Goal: Task Accomplishment & Management: Complete application form

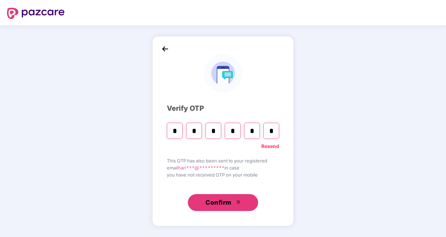
click at [240, 201] on icon "double-right" at bounding box center [238, 202] width 5 height 5
click at [272, 128] on input "*" at bounding box center [272, 131] width 16 height 16
click at [165, 50] on img at bounding box center [165, 49] width 11 height 11
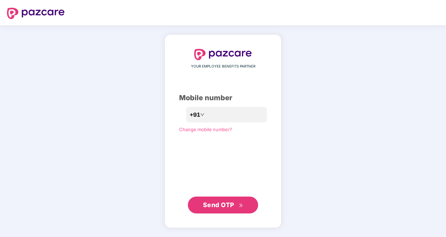
click at [216, 207] on span "Send OTP" at bounding box center [218, 204] width 31 height 7
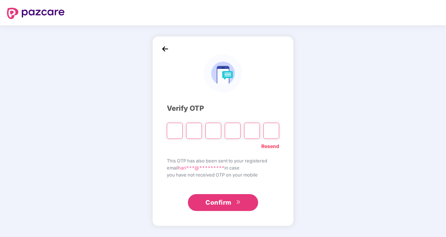
type input "*"
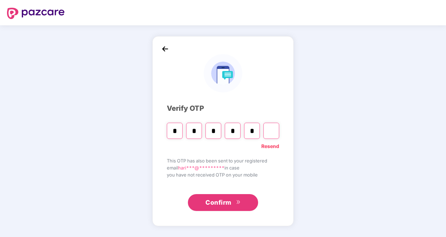
type input "*"
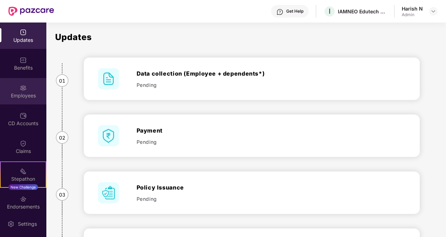
click at [17, 97] on div "Employees" at bounding box center [23, 95] width 46 height 7
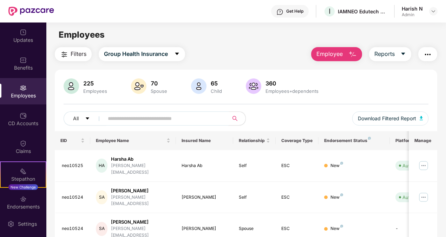
click at [182, 118] on input "text" at bounding box center [163, 118] width 111 height 11
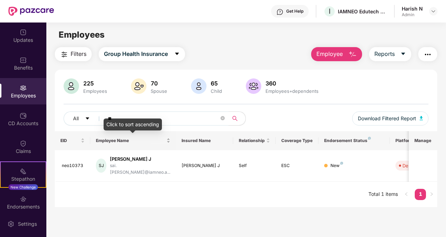
type input "*"
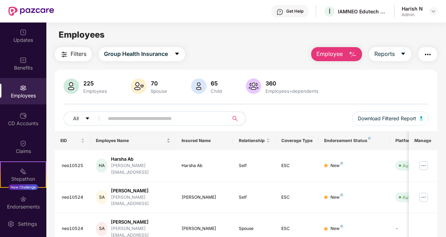
click at [170, 139] on div "Employee Name" at bounding box center [133, 140] width 74 height 7
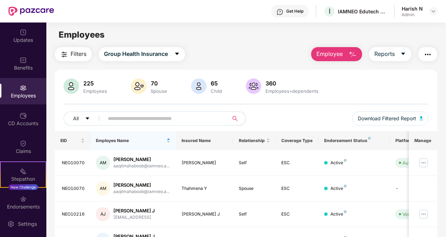
click at [20, 89] on img at bounding box center [23, 87] width 7 height 7
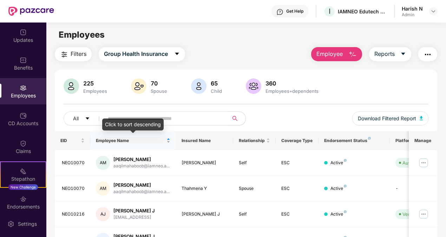
click at [168, 141] on div "Employee Name" at bounding box center [133, 140] width 74 height 7
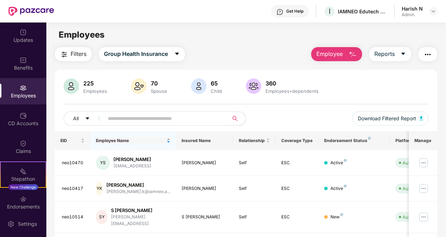
click at [168, 137] on div "Employee Name" at bounding box center [133, 140] width 74 height 7
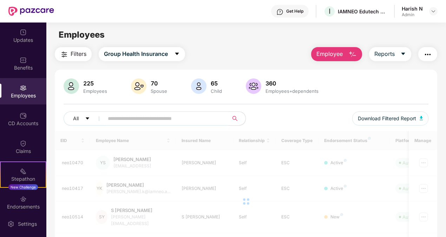
click at [347, 53] on button "Employee" at bounding box center [336, 54] width 51 height 14
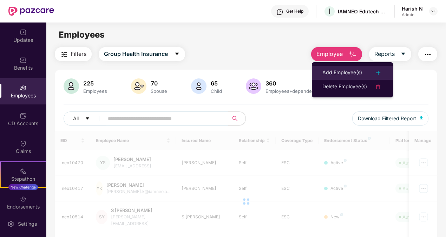
click at [332, 73] on div "Add Employee(s)" at bounding box center [343, 73] width 40 height 8
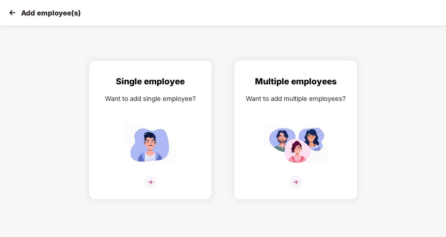
click at [298, 184] on img at bounding box center [296, 182] width 13 height 13
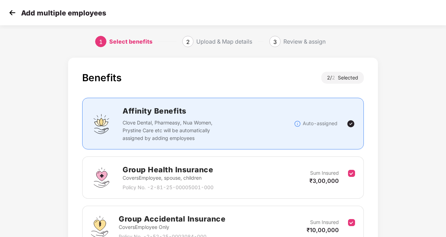
scroll to position [71, 0]
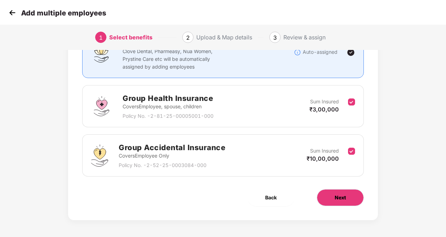
click at [335, 197] on span "Next" at bounding box center [340, 198] width 11 height 8
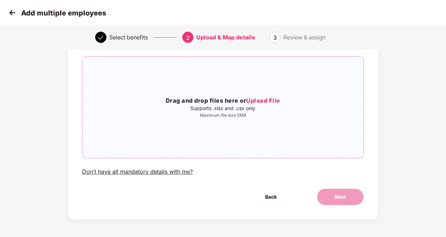
scroll to position [0, 0]
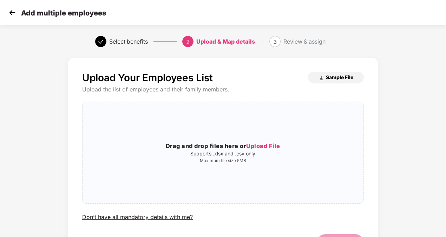
click at [331, 79] on span "Sample File" at bounding box center [339, 77] width 27 height 7
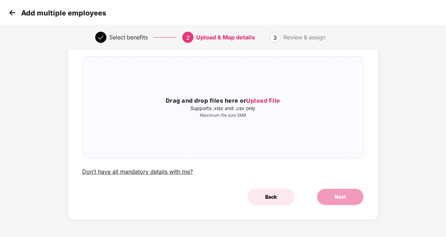
click at [271, 196] on span "Back" at bounding box center [271, 197] width 12 height 8
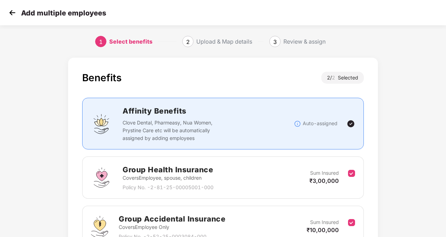
scroll to position [71, 0]
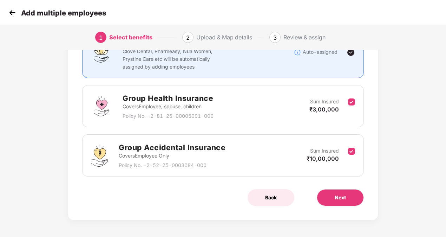
click at [267, 194] on span "Back" at bounding box center [271, 198] width 12 height 8
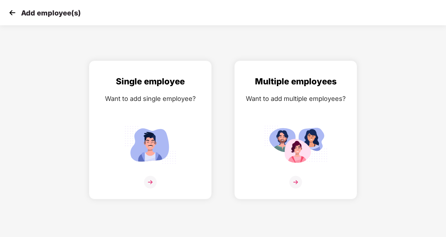
click at [13, 12] on img at bounding box center [12, 12] width 11 height 11
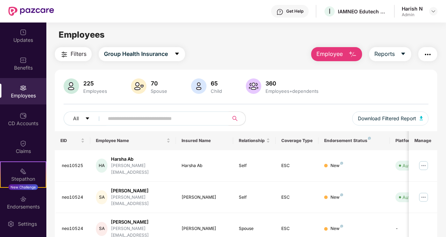
click at [113, 116] on input "text" at bounding box center [163, 118] width 111 height 11
paste input "**********"
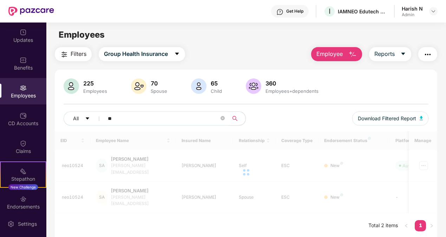
type input "*"
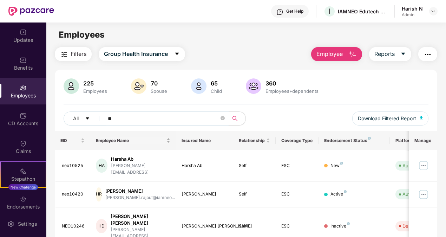
type input "*"
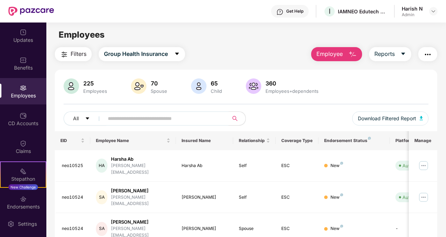
click at [341, 53] on span "Employee" at bounding box center [330, 54] width 26 height 9
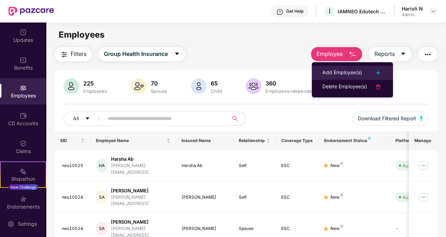
click at [334, 74] on div "Add Employee(s)" at bounding box center [343, 73] width 40 height 8
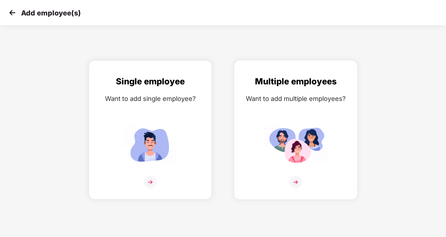
click at [302, 182] on div at bounding box center [296, 186] width 108 height 21
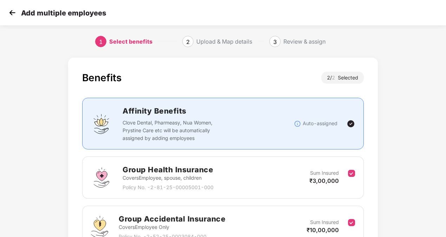
scroll to position [71, 0]
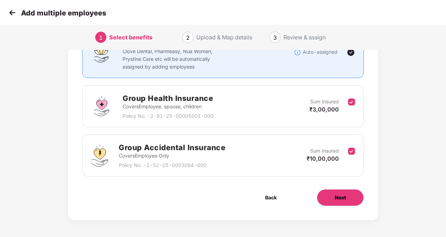
click at [330, 195] on button "Next" at bounding box center [340, 197] width 47 height 17
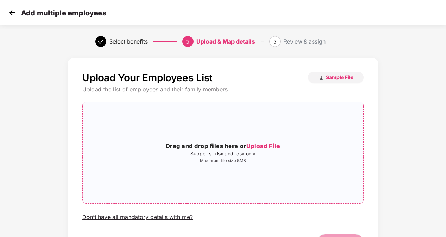
scroll to position [45, 0]
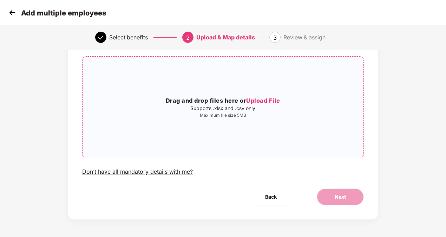
click at [259, 97] on span "Upload File" at bounding box center [263, 100] width 34 height 7
click at [265, 102] on span "Upload File" at bounding box center [263, 100] width 34 height 7
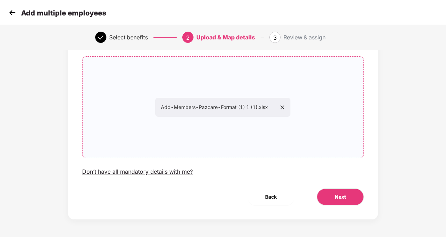
click at [286, 106] on div "Add-Members-Pazcare-Format (1) 1 (1).xlsx" at bounding box center [222, 107] width 135 height 19
click at [283, 106] on icon "close" at bounding box center [282, 107] width 5 height 5
click at [323, 193] on button "Next" at bounding box center [340, 196] width 47 height 17
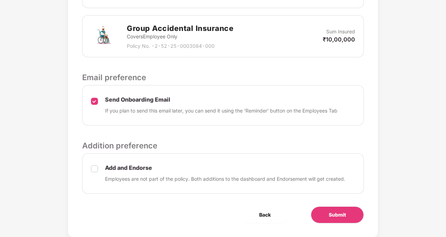
scroll to position [279, 0]
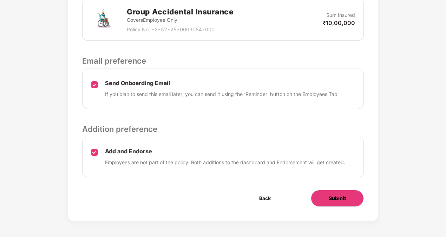
click at [328, 203] on button "Submit" at bounding box center [337, 198] width 53 height 17
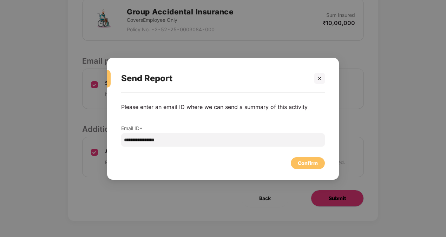
scroll to position [0, 0]
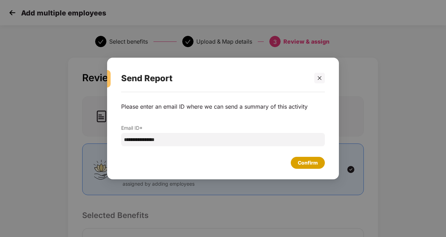
click at [308, 163] on div "Confirm" at bounding box center [308, 163] width 20 height 8
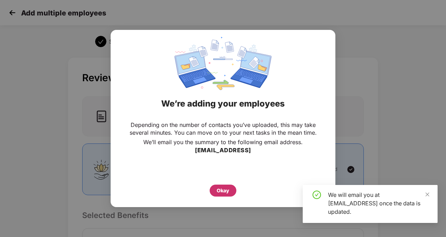
click at [223, 188] on div "Okay" at bounding box center [223, 191] width 13 height 8
